Goal: Transaction & Acquisition: Obtain resource

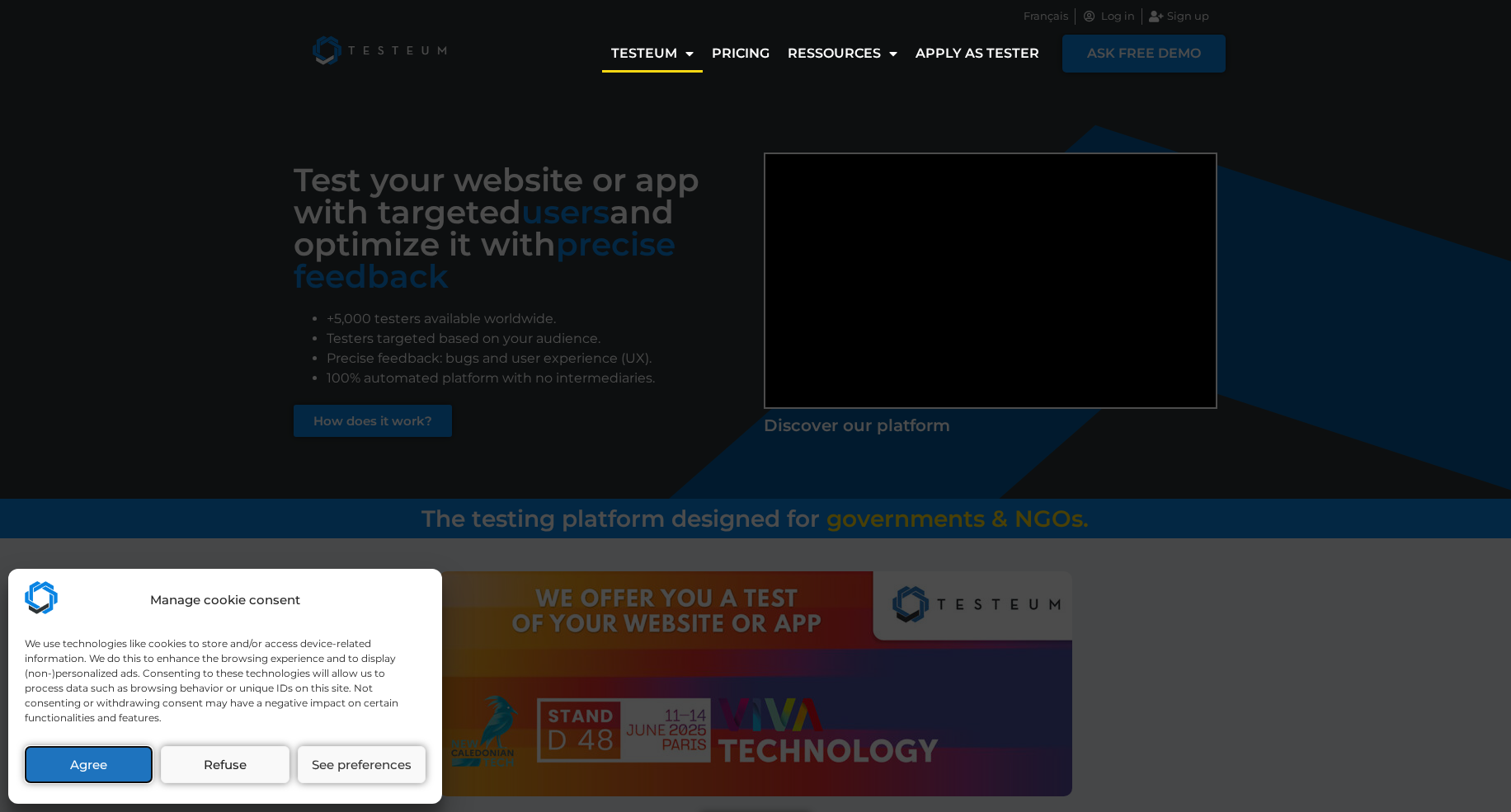
click at [96, 764] on button "Agree" at bounding box center [89, 764] width 128 height 37
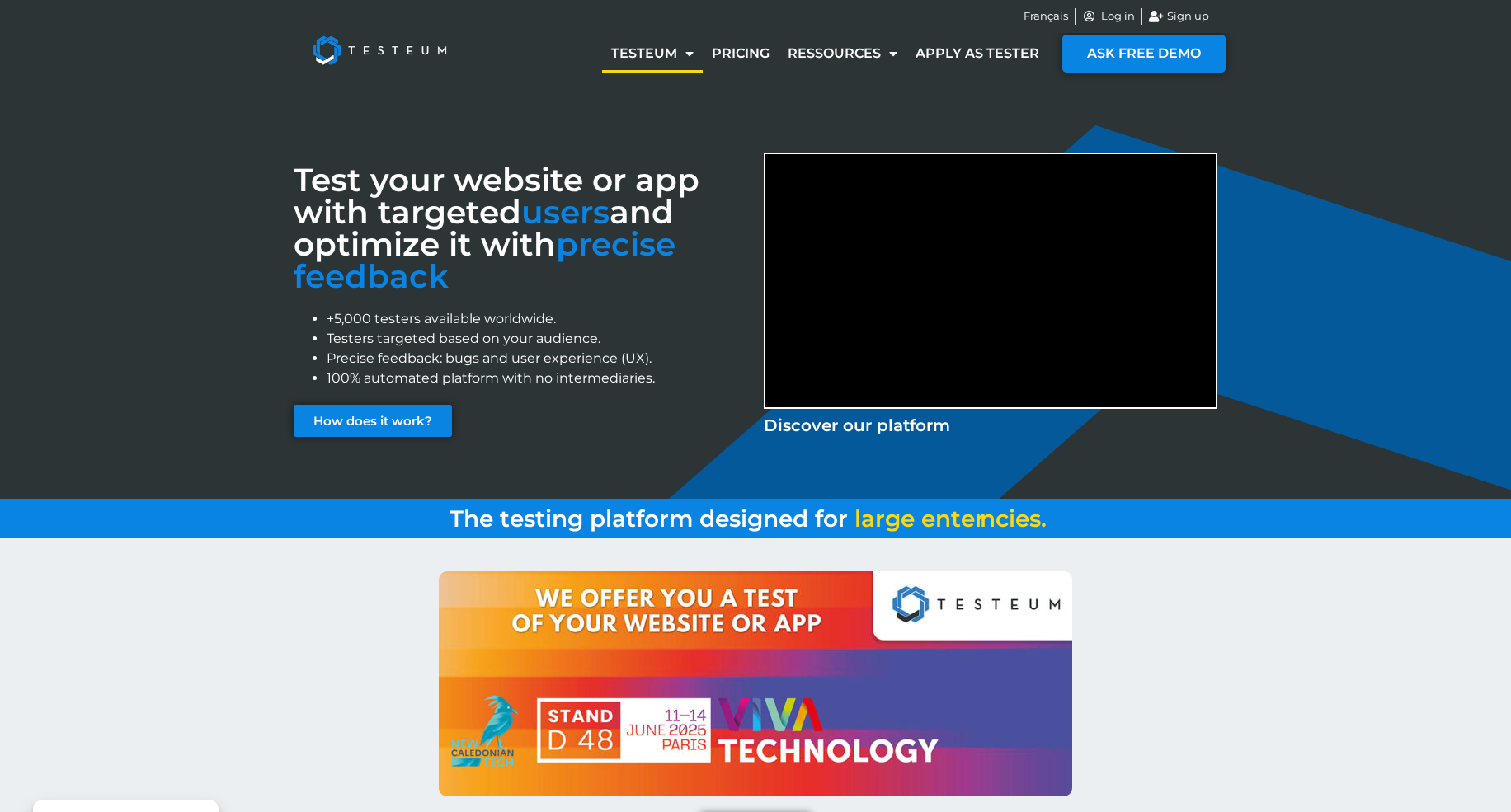
drag, startPoint x: 483, startPoint y: 324, endPoint x: 414, endPoint y: 352, distance: 74.5
drag, startPoint x: 970, startPoint y: 473, endPoint x: 1365, endPoint y: 453, distance: 395.5
click at [1365, 453] on div "Test your website or app with targeted users and optimize it with precise feedb…" at bounding box center [756, 293] width 1511 height 413
click at [1105, 46] on span "ASK FREE DEMO" at bounding box center [1144, 53] width 126 height 15
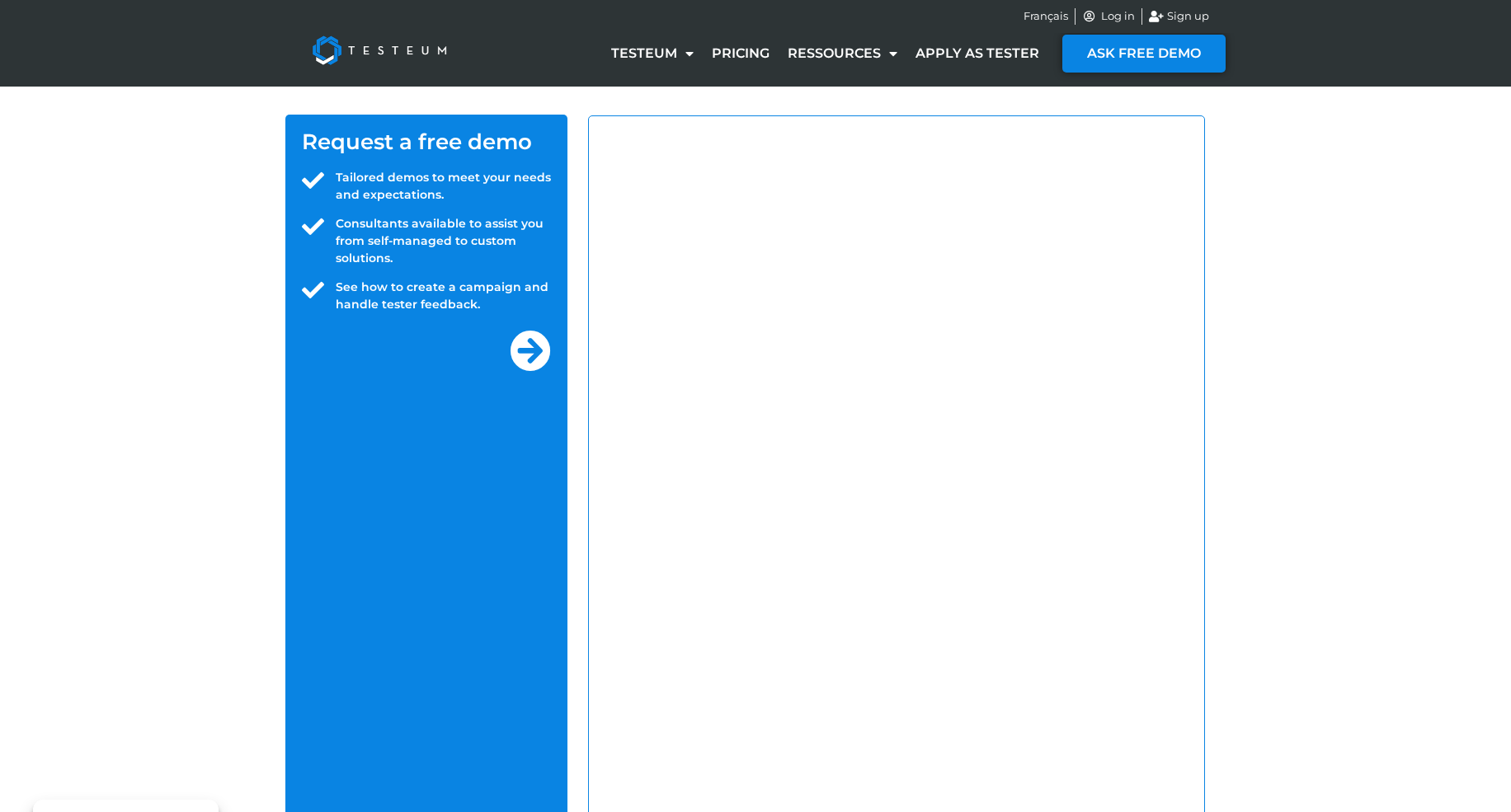
select select "US"
